Goal: Task Accomplishment & Management: Manage account settings

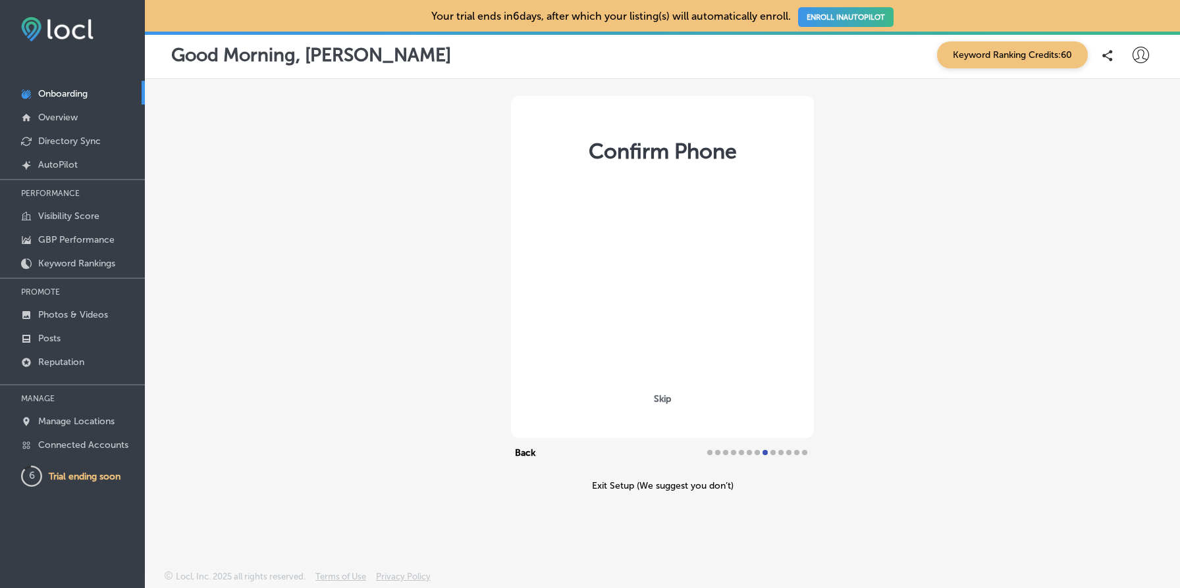
select select "US"
type input "[PHONE_NUMBER]"
click at [843, 16] on link "ENROLL IN AUTOPILOT" at bounding box center [845, 17] width 95 height 20
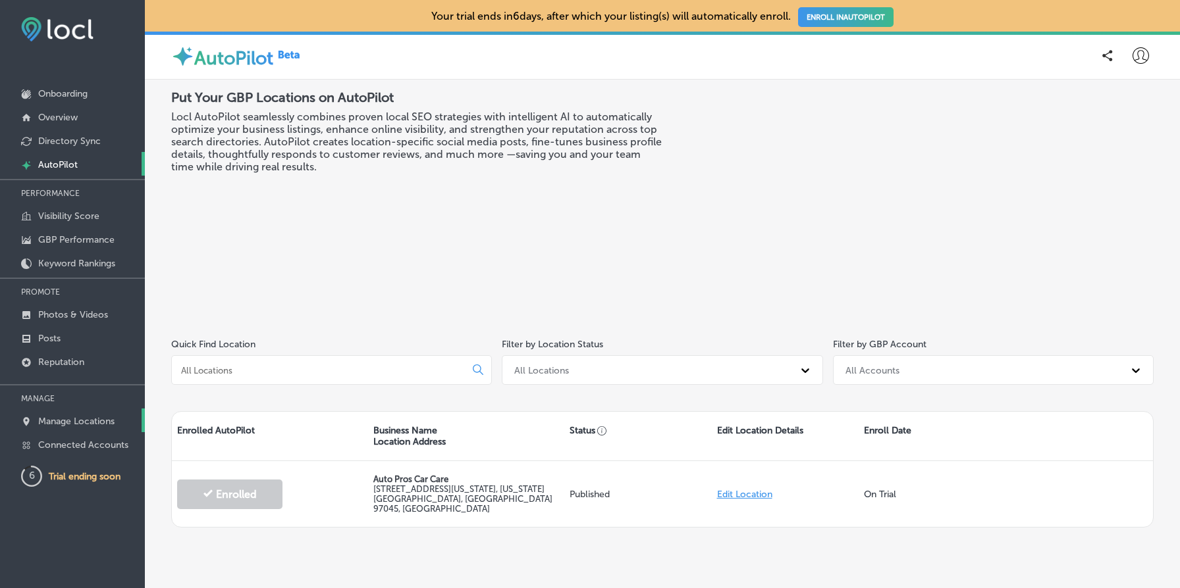
click at [117, 418] on link "Manage Locations" at bounding box center [72, 421] width 145 height 24
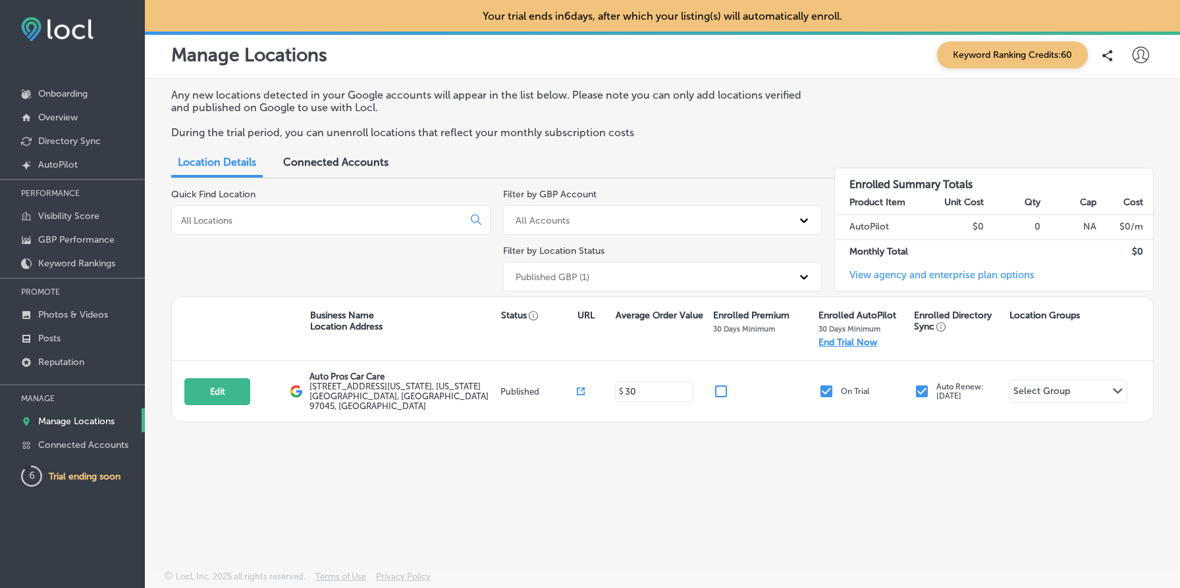
click at [858, 342] on p "End Trial Now" at bounding box center [847, 342] width 59 height 11
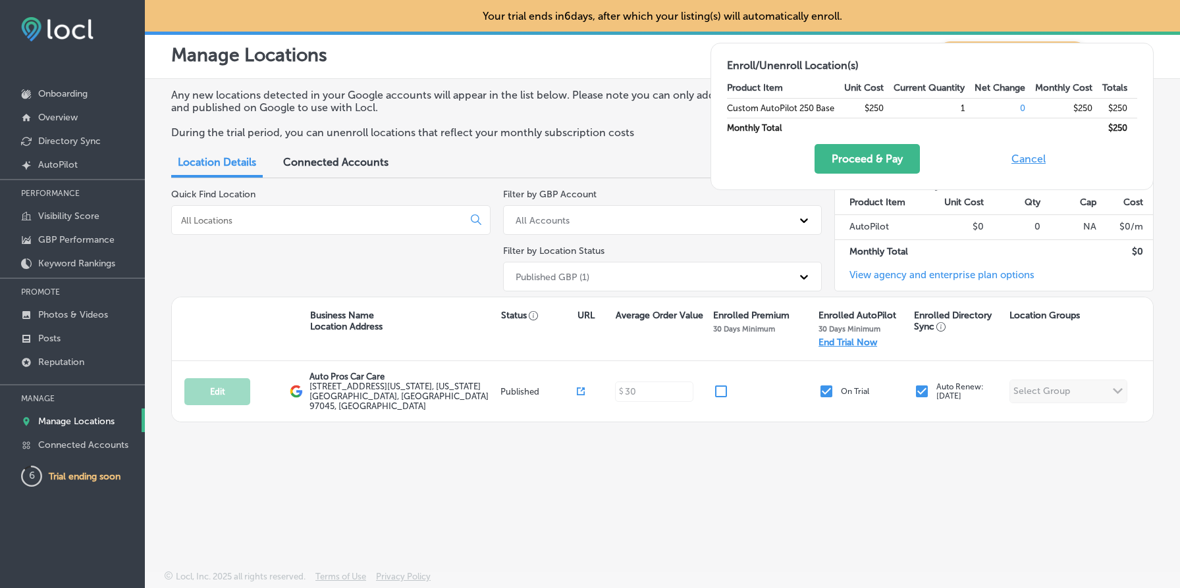
click at [1024, 157] on button "Cancel" at bounding box center [1028, 159] width 42 height 30
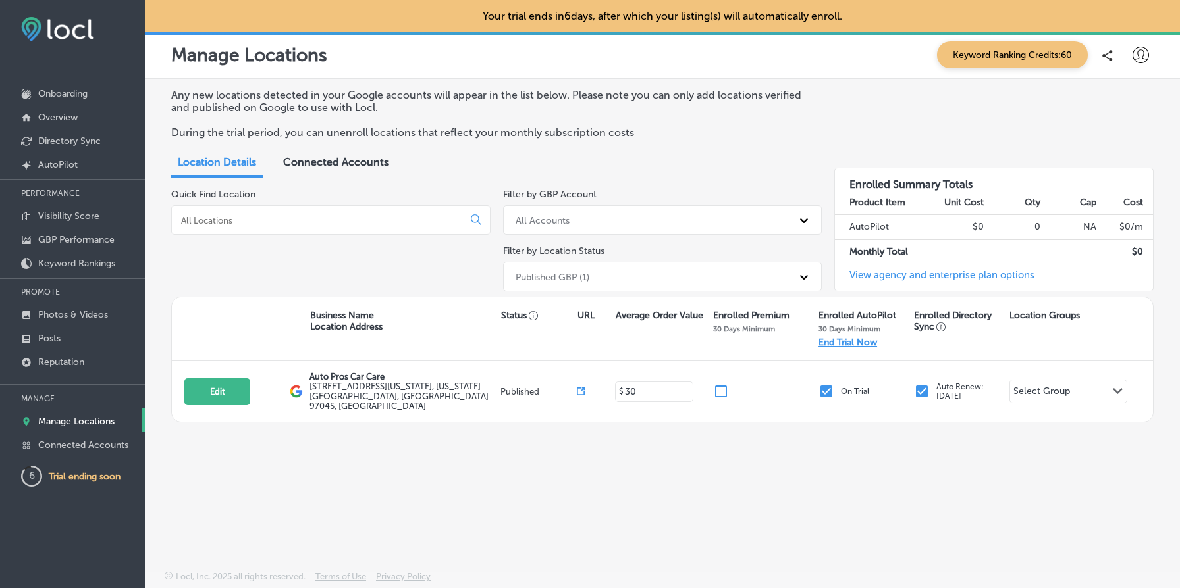
click at [838, 340] on p "End Trial Now" at bounding box center [847, 342] width 59 height 11
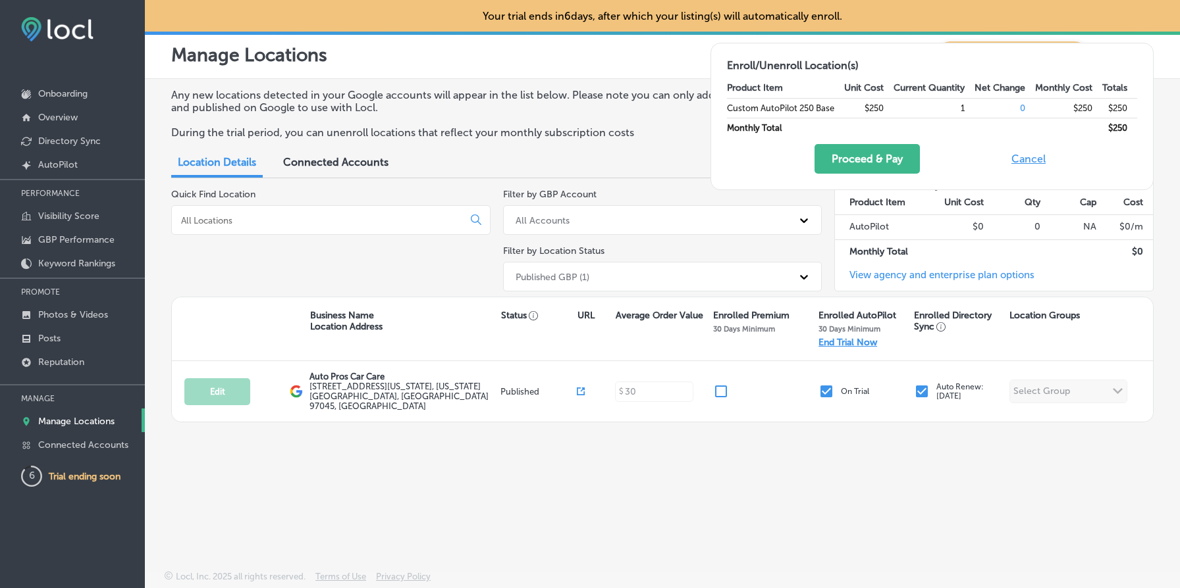
click at [1020, 165] on button "Cancel" at bounding box center [1028, 159] width 42 height 30
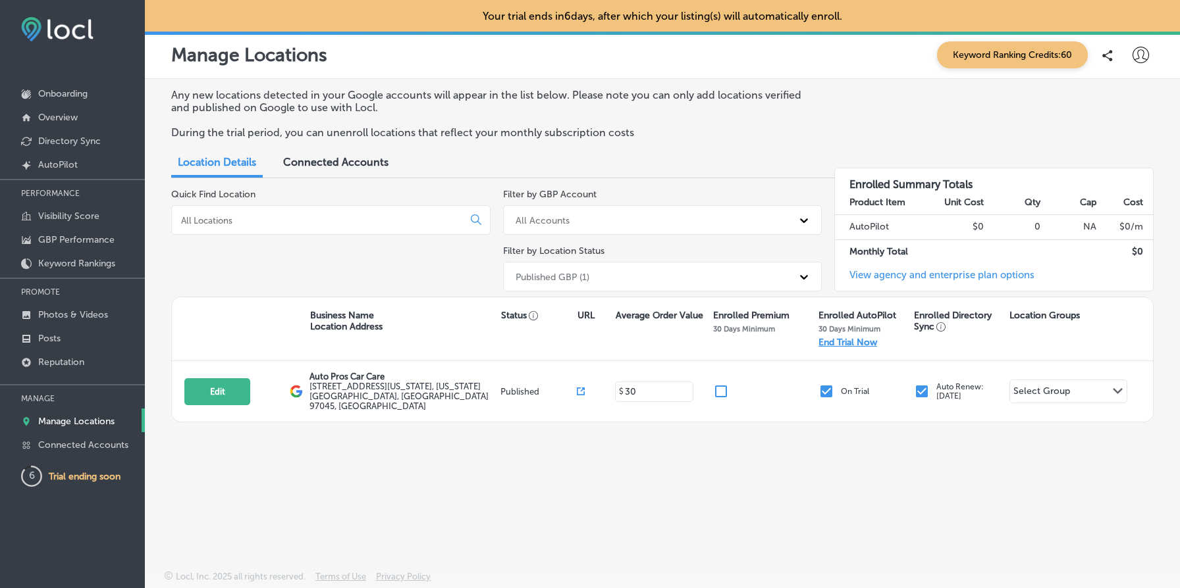
click at [525, 467] on div "Any new locations detected in your Google accounts will appear in the list belo…" at bounding box center [662, 294] width 1035 height 430
